Goal: Task Accomplishment & Management: Manage account settings

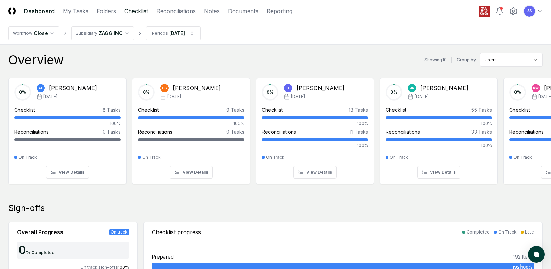
click at [142, 12] on link "Checklist" at bounding box center [136, 11] width 24 height 8
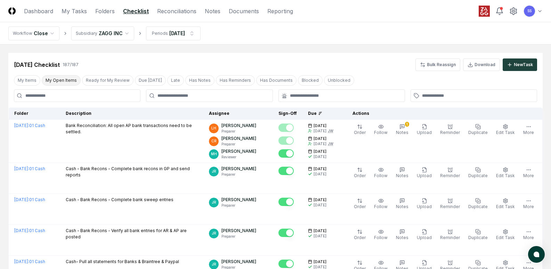
click at [58, 79] on button "My Open Items" at bounding box center [61, 80] width 39 height 10
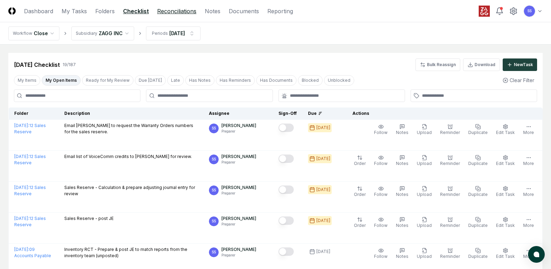
click at [178, 14] on link "Reconciliations" at bounding box center [176, 11] width 39 height 8
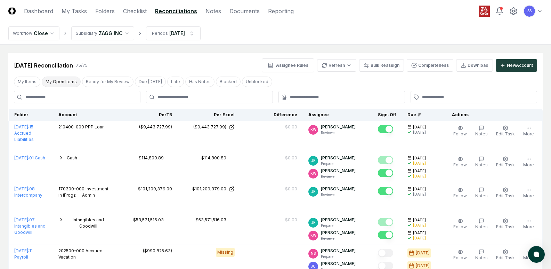
click at [65, 84] on button "My Open Items" at bounding box center [61, 81] width 39 height 10
